Goal: Task Accomplishment & Management: Use online tool/utility

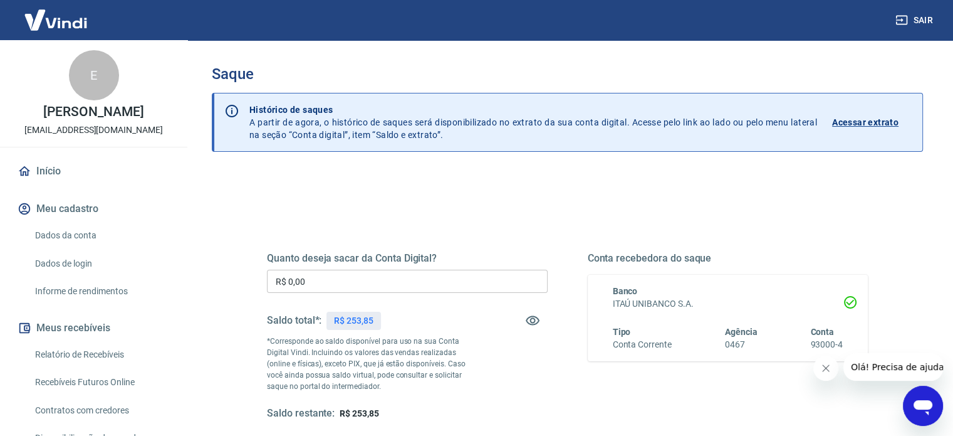
click at [367, 284] on input "R$ 0,00" at bounding box center [407, 280] width 281 height 23
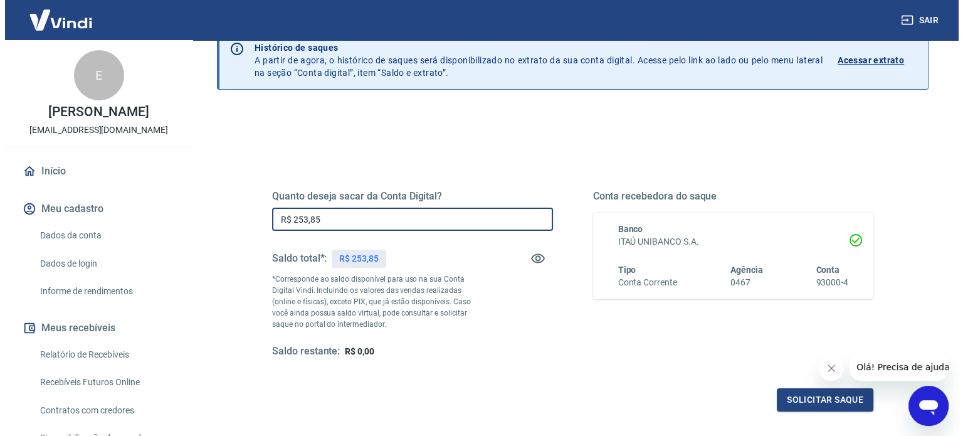
scroll to position [63, 0]
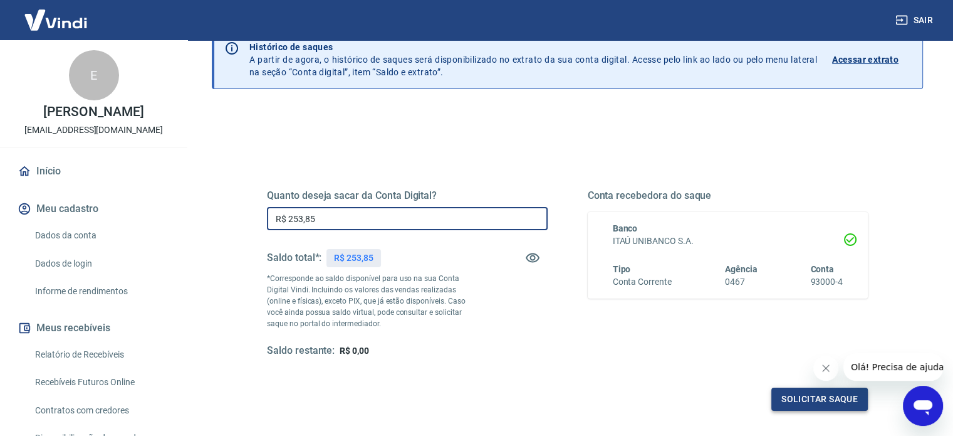
type input "R$ 253,85"
click at [810, 395] on button "Solicitar saque" at bounding box center [819, 398] width 97 height 23
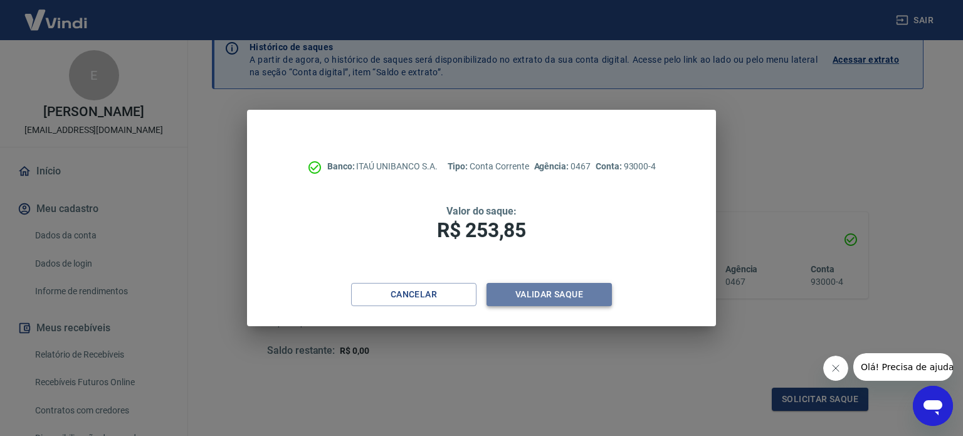
click at [519, 286] on button "Validar saque" at bounding box center [548, 294] width 125 height 23
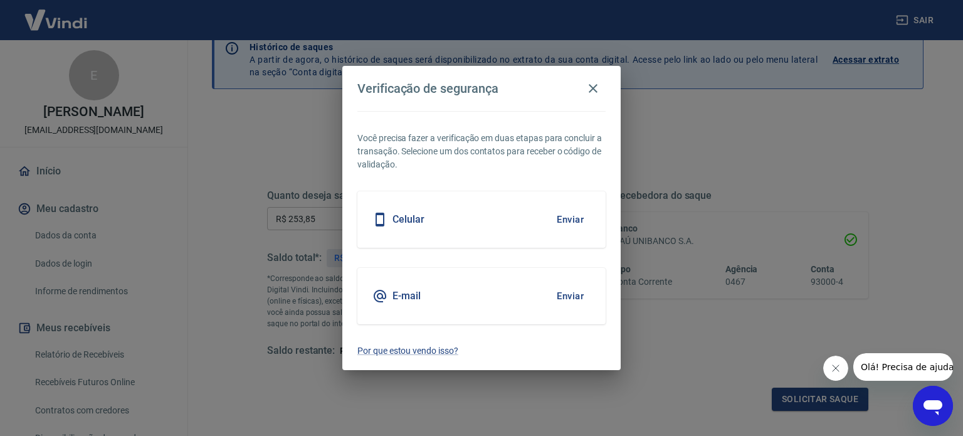
click at [568, 217] on button "Enviar" at bounding box center [570, 219] width 41 height 26
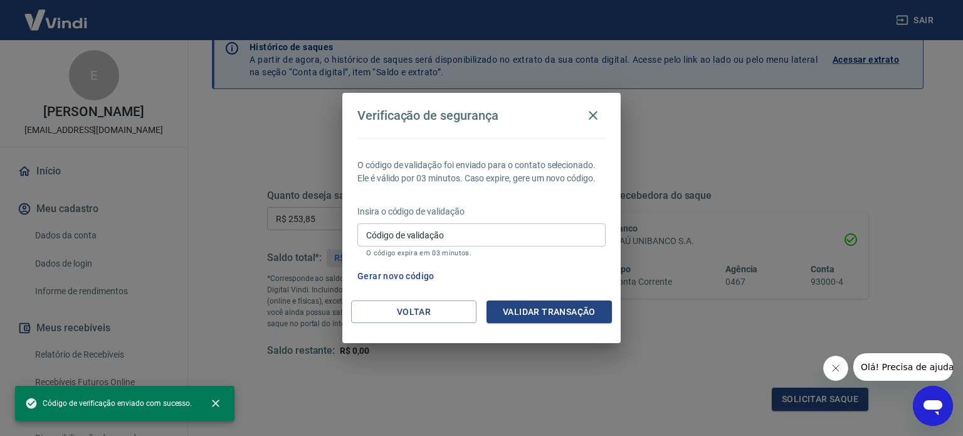
click at [528, 233] on input "Código de validação" at bounding box center [481, 234] width 248 height 23
